Goal: Information Seeking & Learning: Learn about a topic

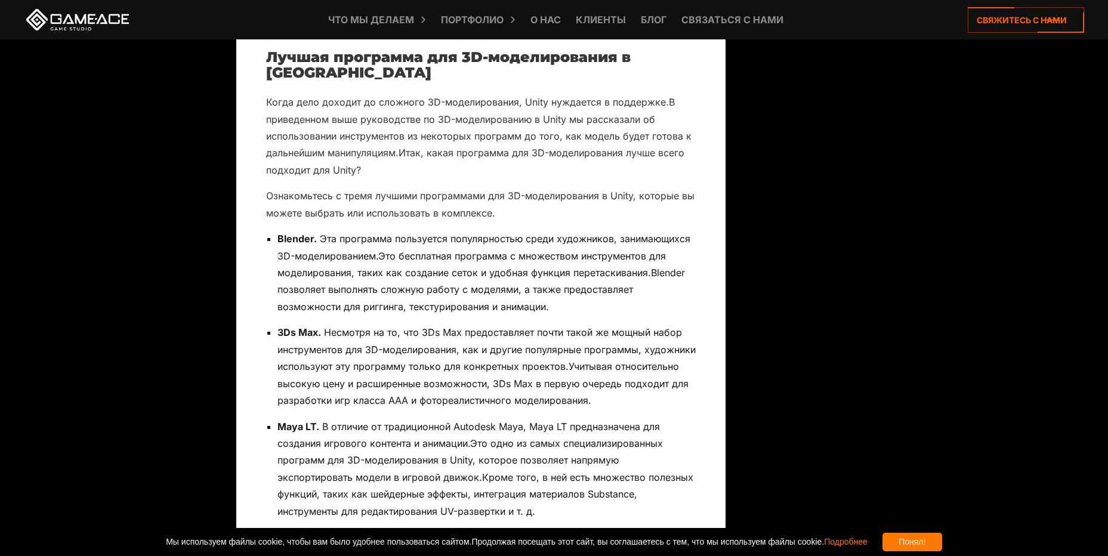
scroll to position [4236, 0]
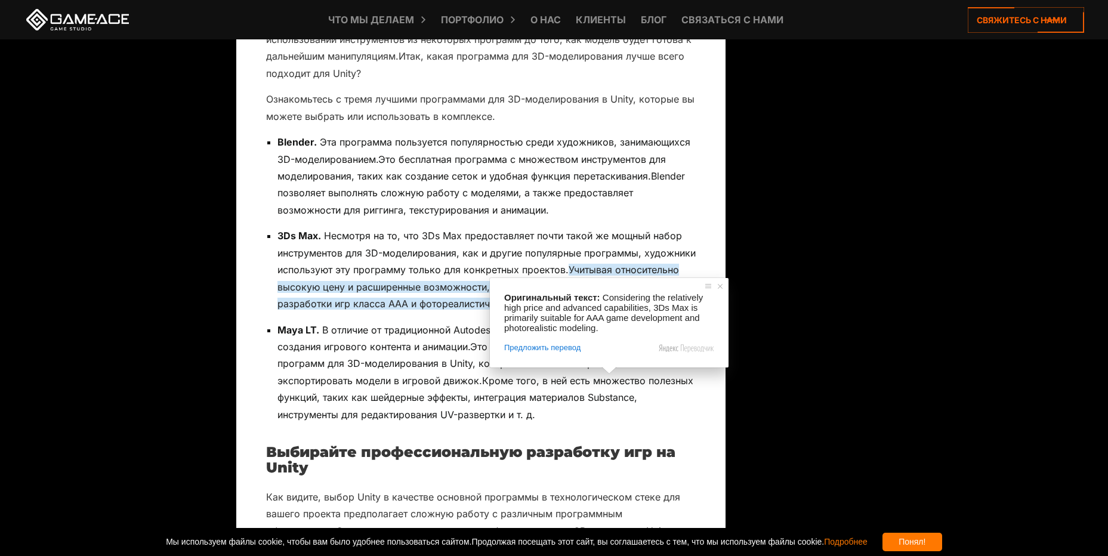
scroll to position [4296, 0]
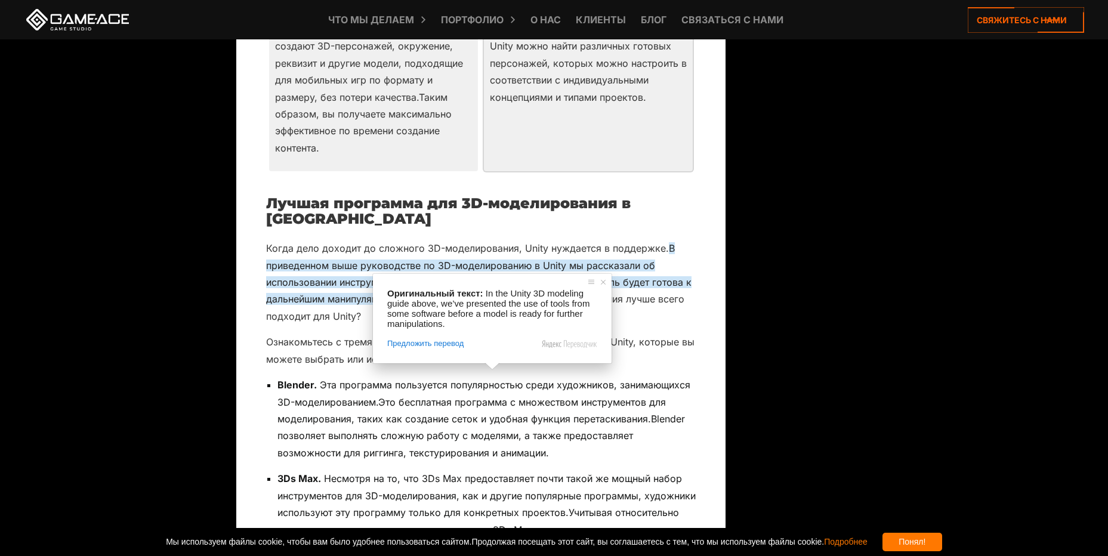
scroll to position [3878, 0]
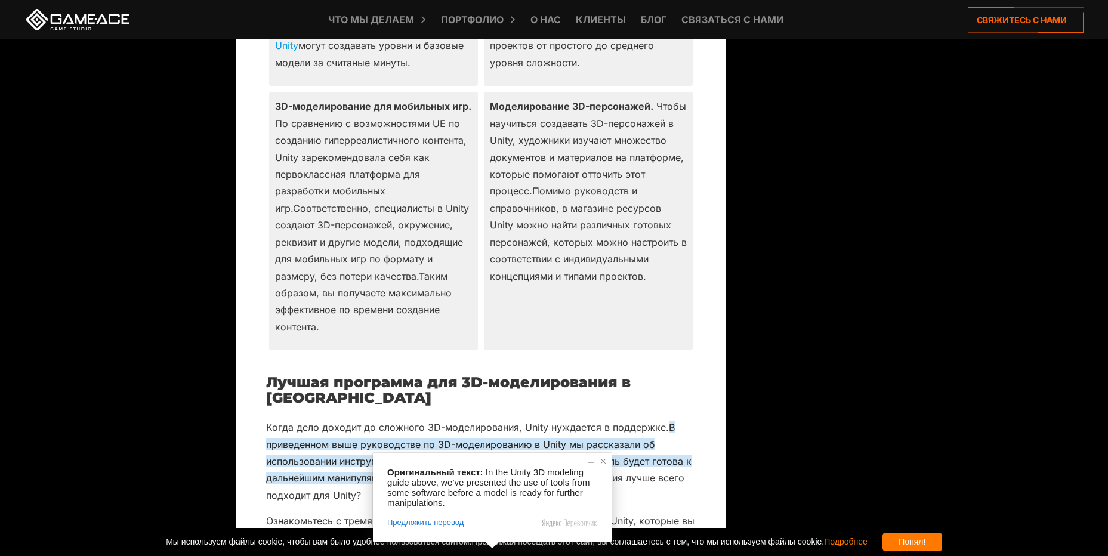
click at [601, 463] on span at bounding box center [603, 461] width 12 height 12
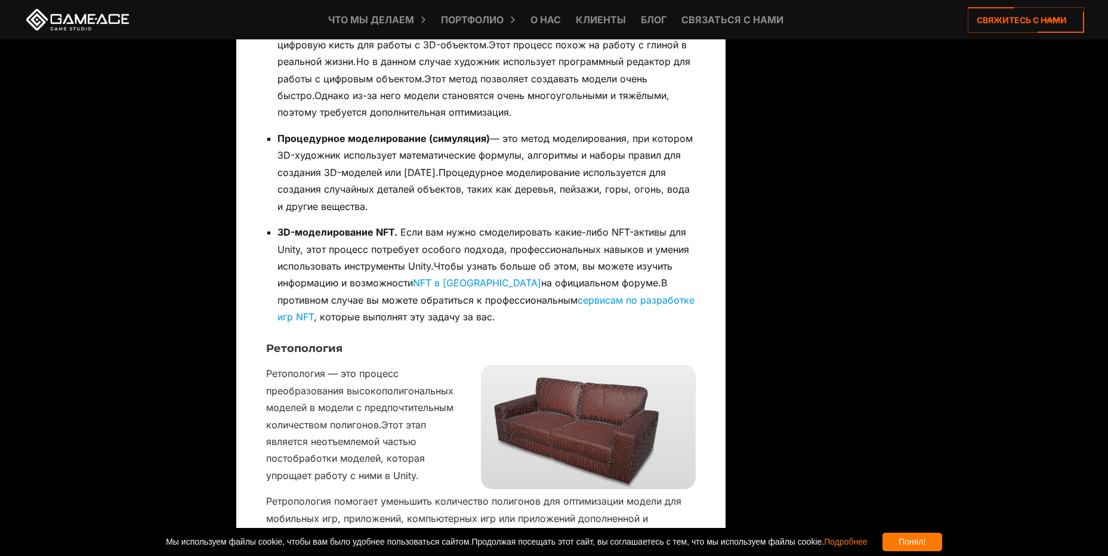
scroll to position [1432, 0]
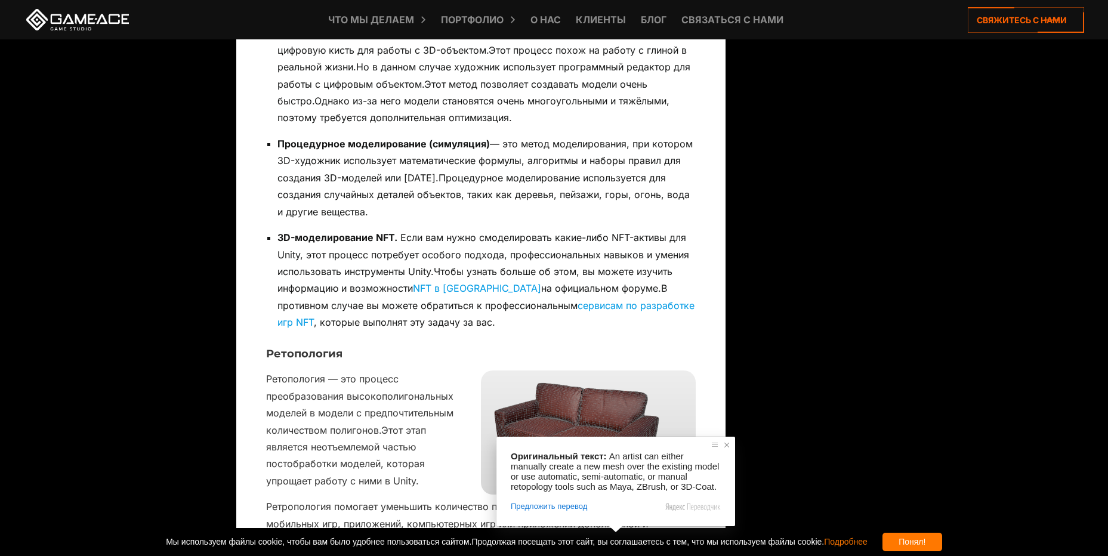
click at [726, 445] on span at bounding box center [727, 445] width 12 height 12
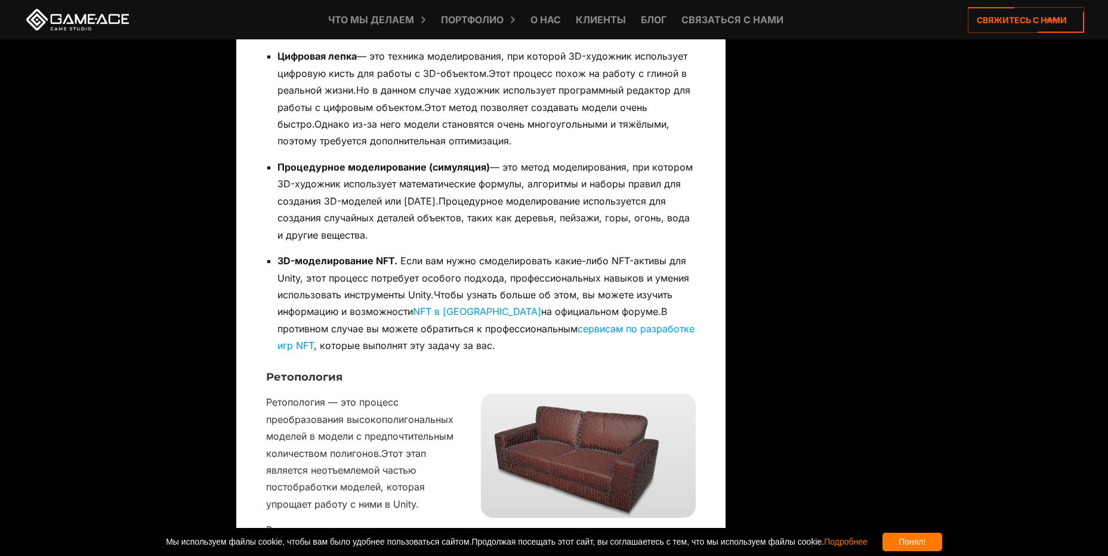
scroll to position [1441, 0]
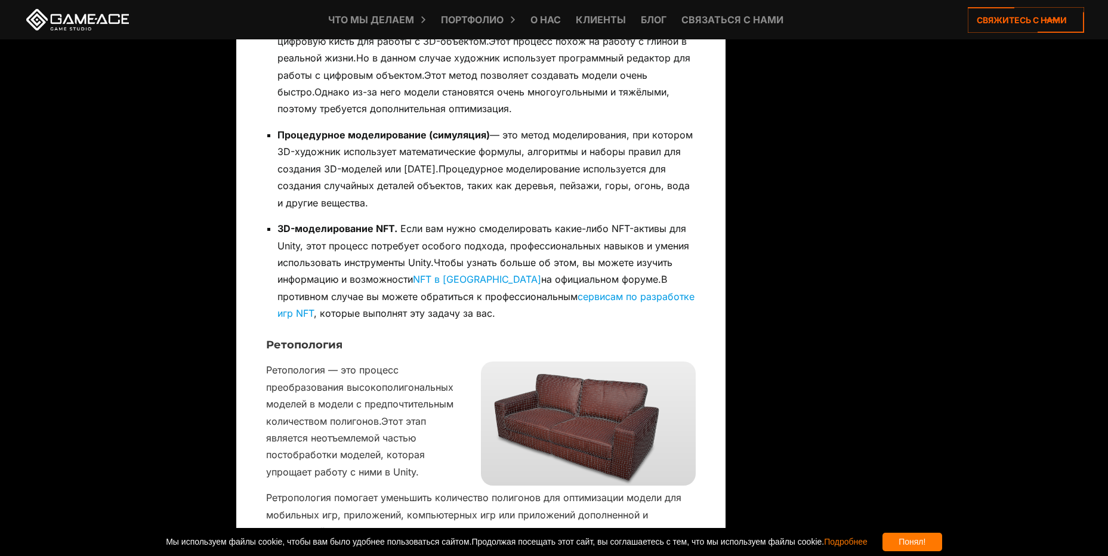
click at [433, 280] on ya-tr-span "NFT в [GEOGRAPHIC_DATA]" at bounding box center [477, 279] width 128 height 12
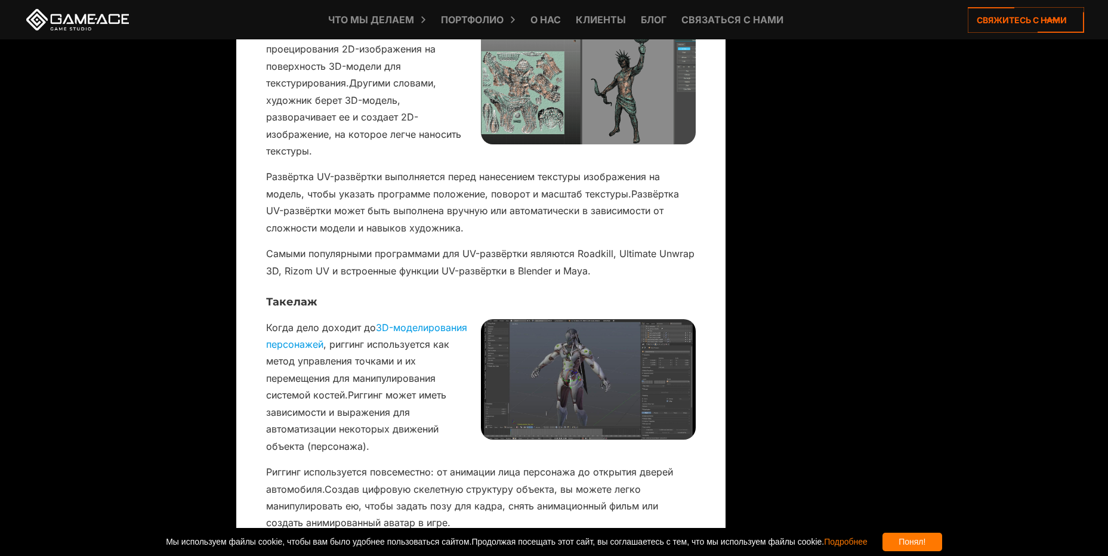
scroll to position [2037, 0]
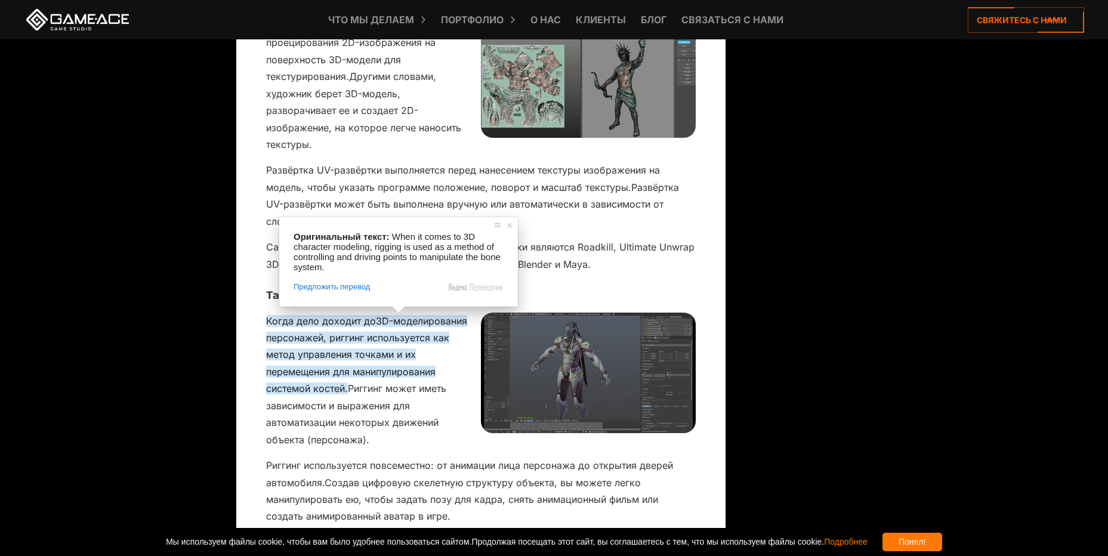
click at [397, 313] on span at bounding box center [399, 309] width 16 height 7
click at [385, 321] on ya-tr-span "3D-моделирования персонажей" at bounding box center [366, 329] width 201 height 29
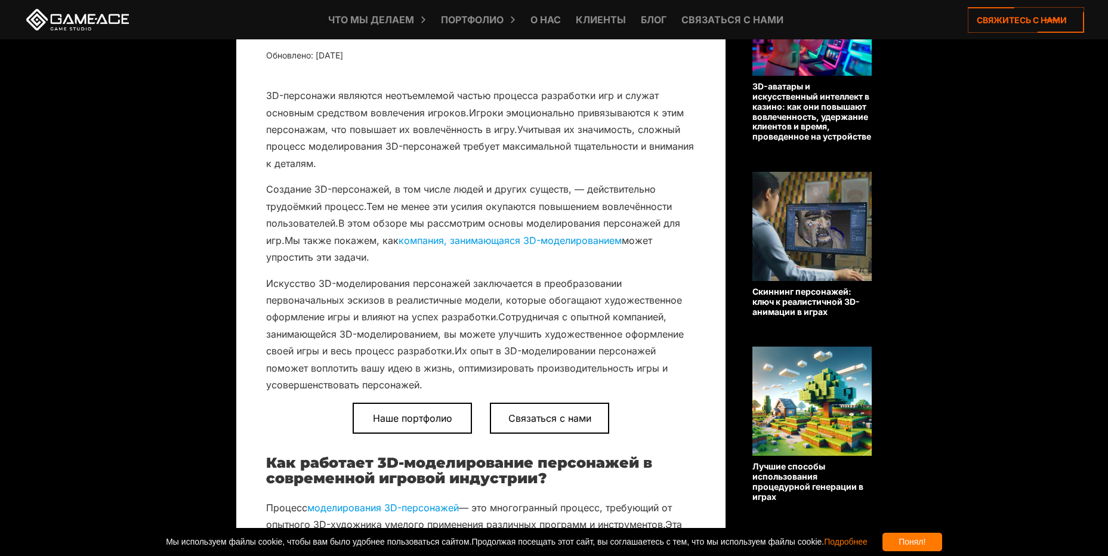
scroll to position [477, 0]
